Goal: Check status

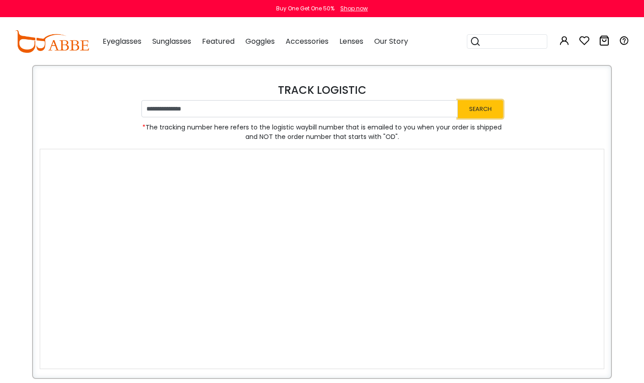
click at [483, 106] on button "Search" at bounding box center [480, 109] width 45 height 18
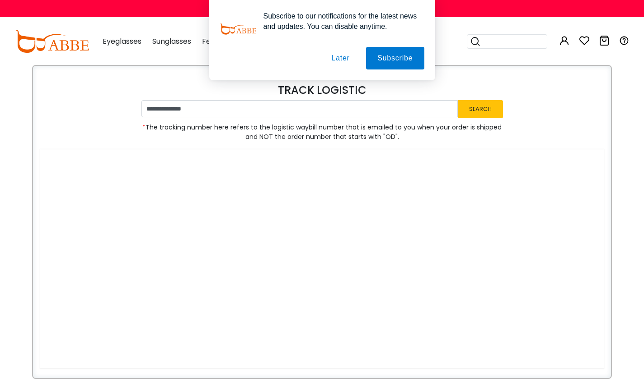
click at [341, 59] on button "Later" at bounding box center [340, 58] width 41 height 23
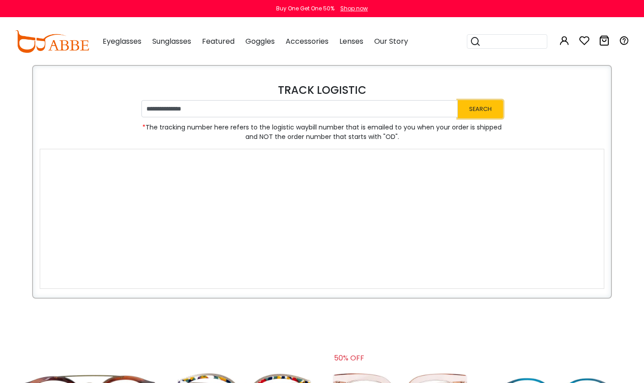
click at [484, 111] on button "Search" at bounding box center [480, 109] width 45 height 18
